Goal: Entertainment & Leisure: Consume media (video, audio)

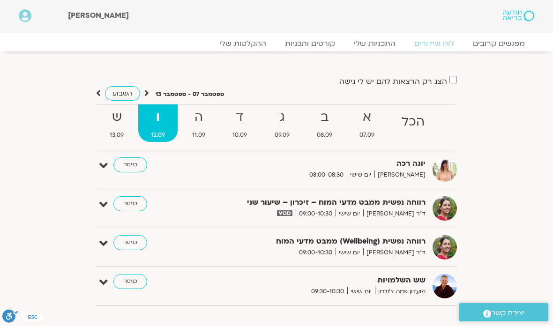
click at [133, 208] on link "כניסה" at bounding box center [130, 203] width 34 height 15
click at [133, 206] on link "כניסה" at bounding box center [130, 203] width 34 height 15
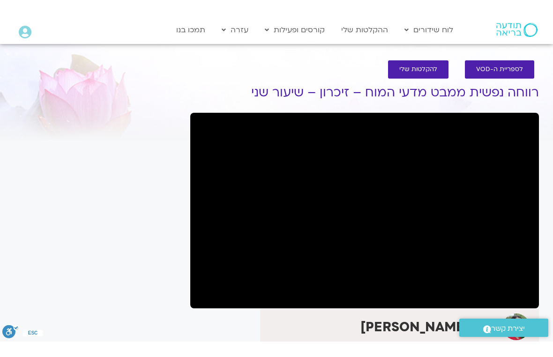
scroll to position [11, 0]
